Goal: Register for event/course

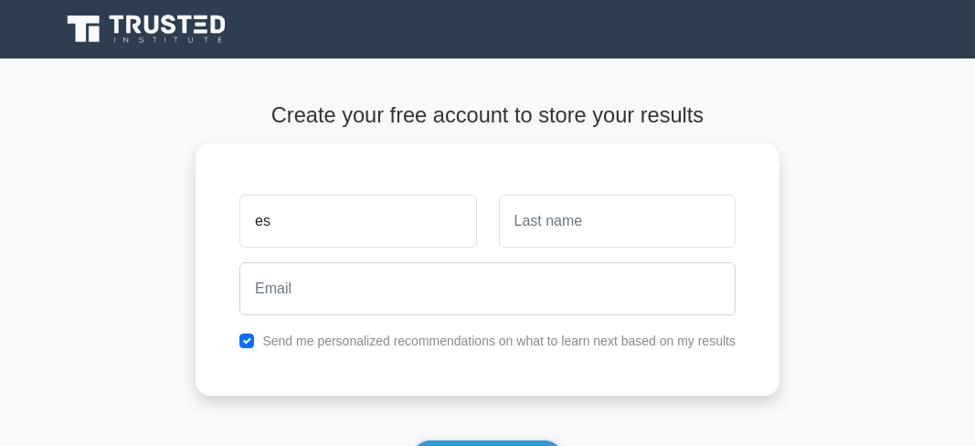
type input "e"
type input "Essom"
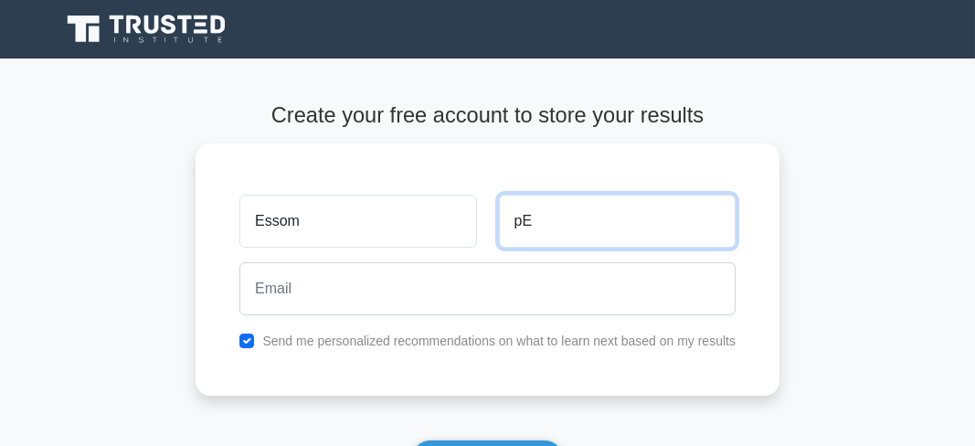
type input "p"
type input "[PERSON_NAME]"
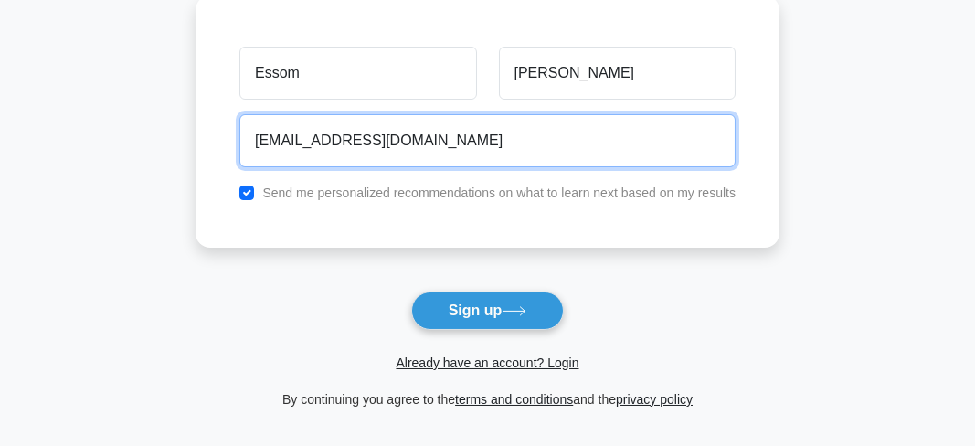
scroll to position [142, 0]
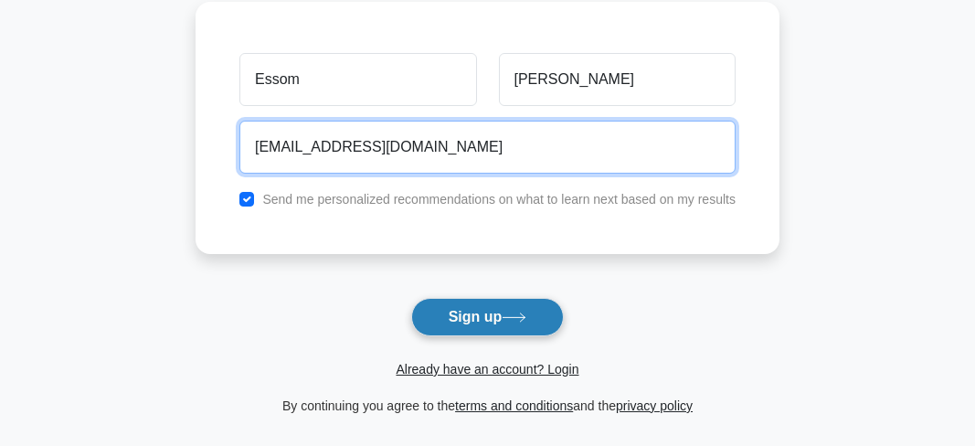
type input "essompeter@gmail.com"
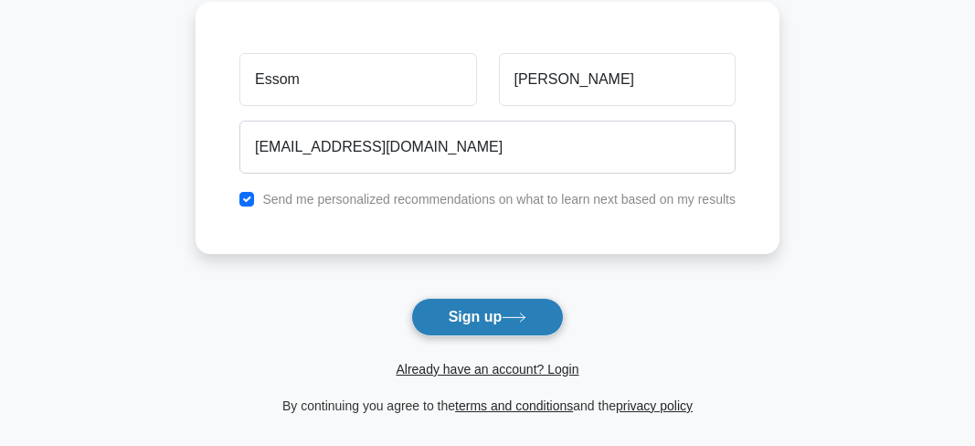
click at [505, 313] on button "Sign up" at bounding box center [487, 317] width 153 height 38
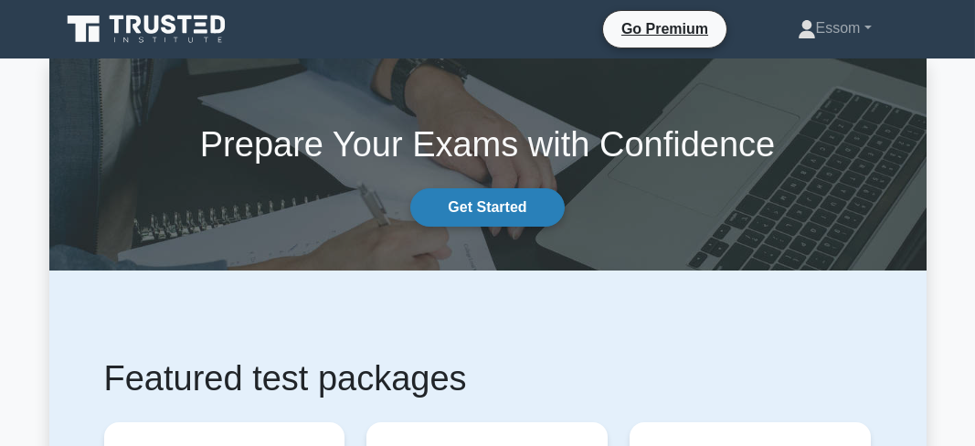
click at [502, 214] on link "Get Started" at bounding box center [486, 207] width 153 height 38
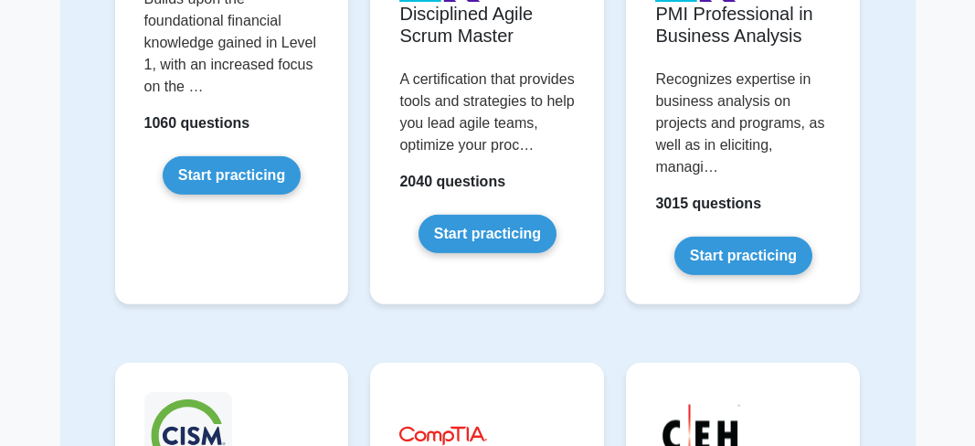
scroll to position [2732, 0]
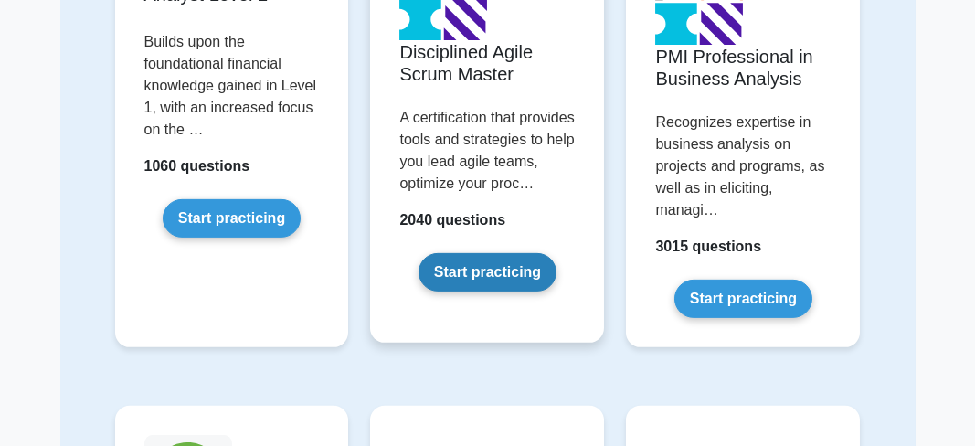
click at [473, 289] on link "Start practicing" at bounding box center [487, 272] width 138 height 38
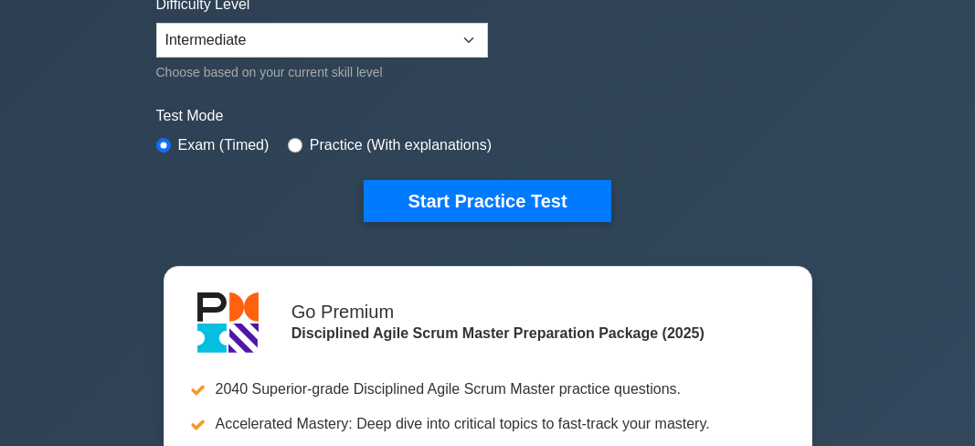
scroll to position [483, 0]
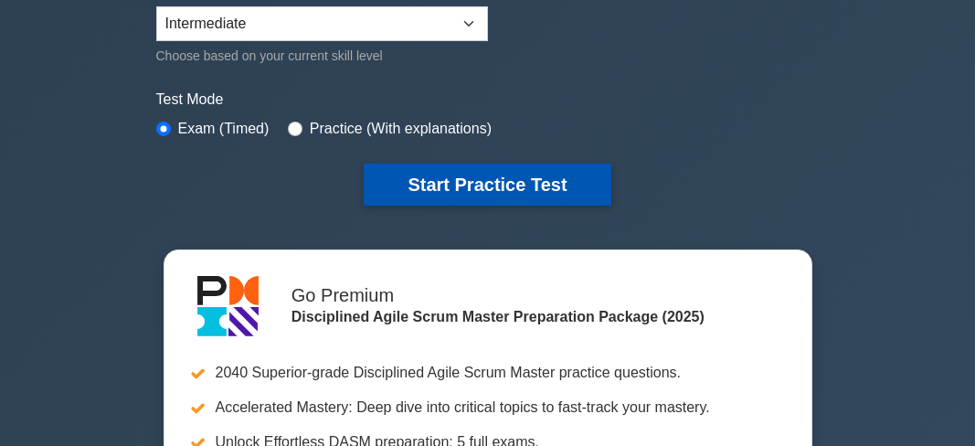
click at [539, 179] on button "Start Practice Test" at bounding box center [487, 185] width 247 height 42
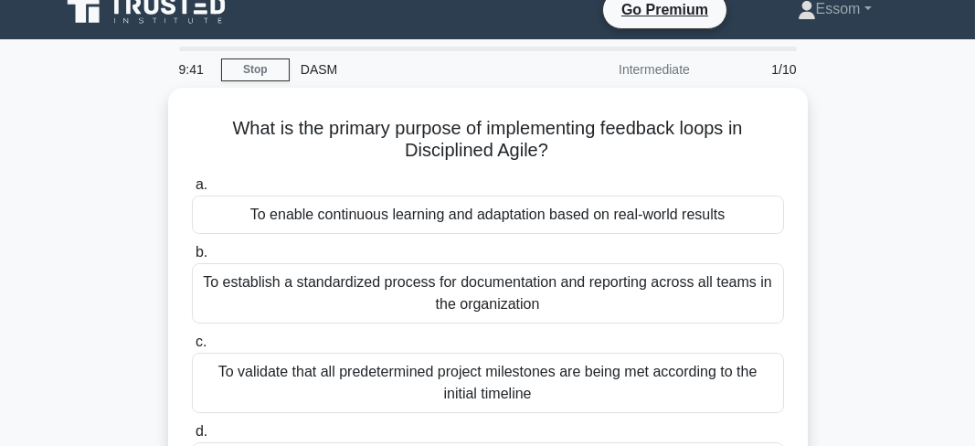
scroll to position [18, 0]
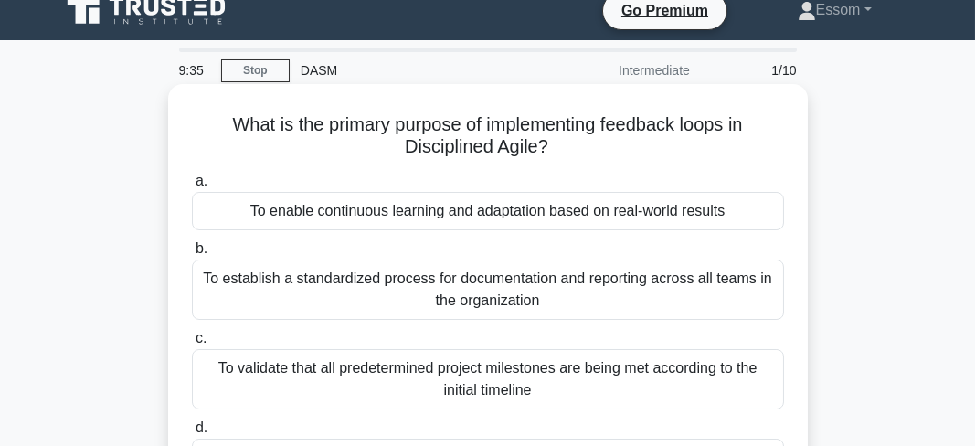
click at [439, 275] on div "To establish a standardized process for documentation and reporting across all …" at bounding box center [488, 289] width 592 height 60
click at [192, 255] on input "b. To establish a standardized process for documentation and reporting across a…" at bounding box center [192, 249] width 0 height 12
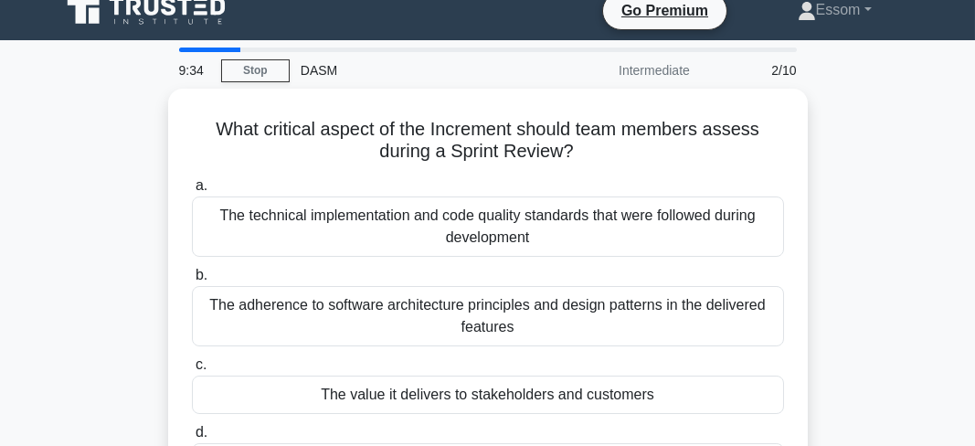
scroll to position [0, 0]
